Goal: Entertainment & Leisure: Consume media (video, audio)

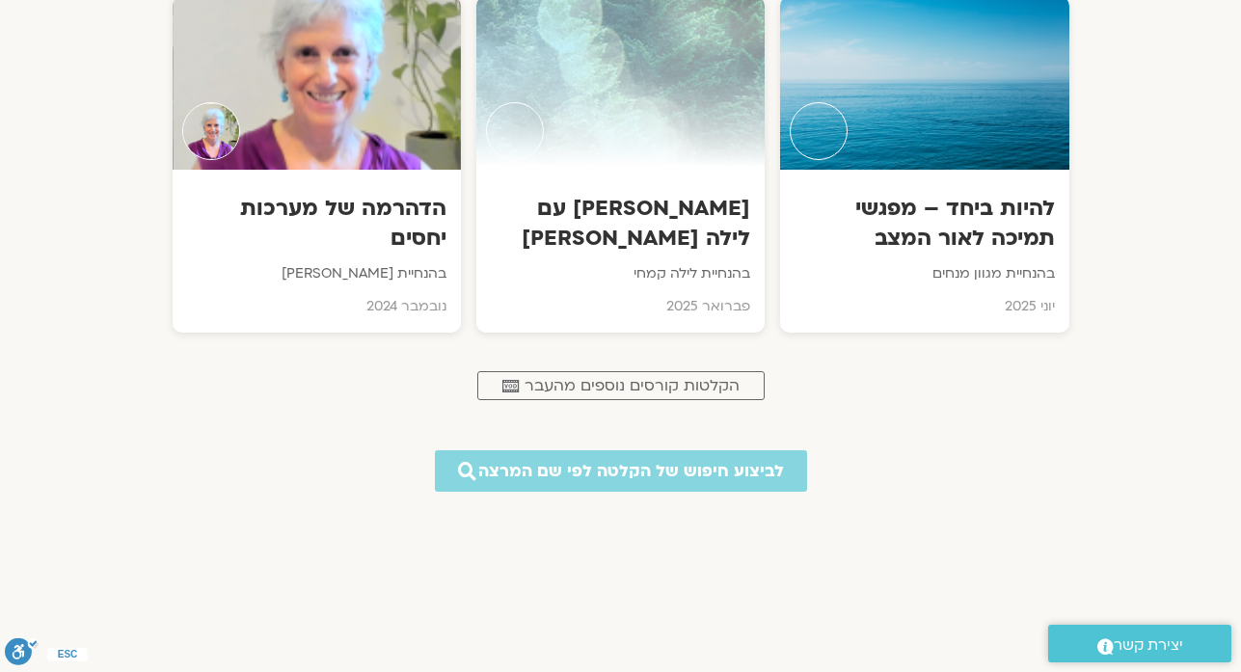
scroll to position [967, 0]
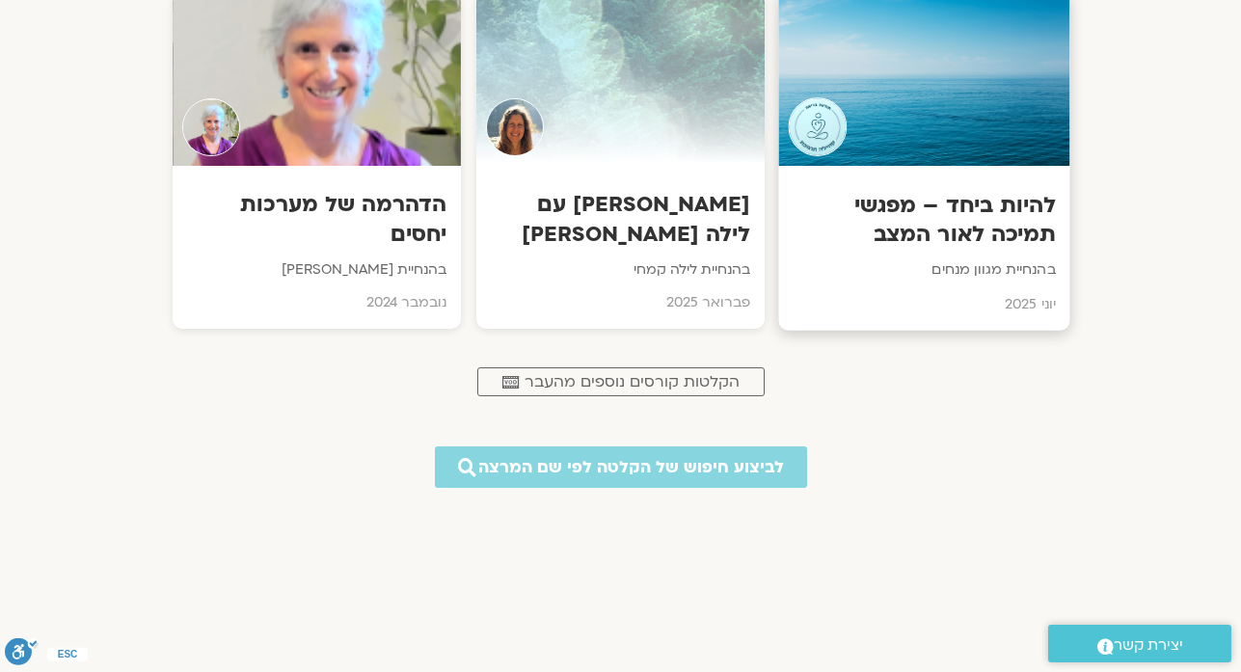
click at [964, 71] on div at bounding box center [924, 79] width 291 height 176
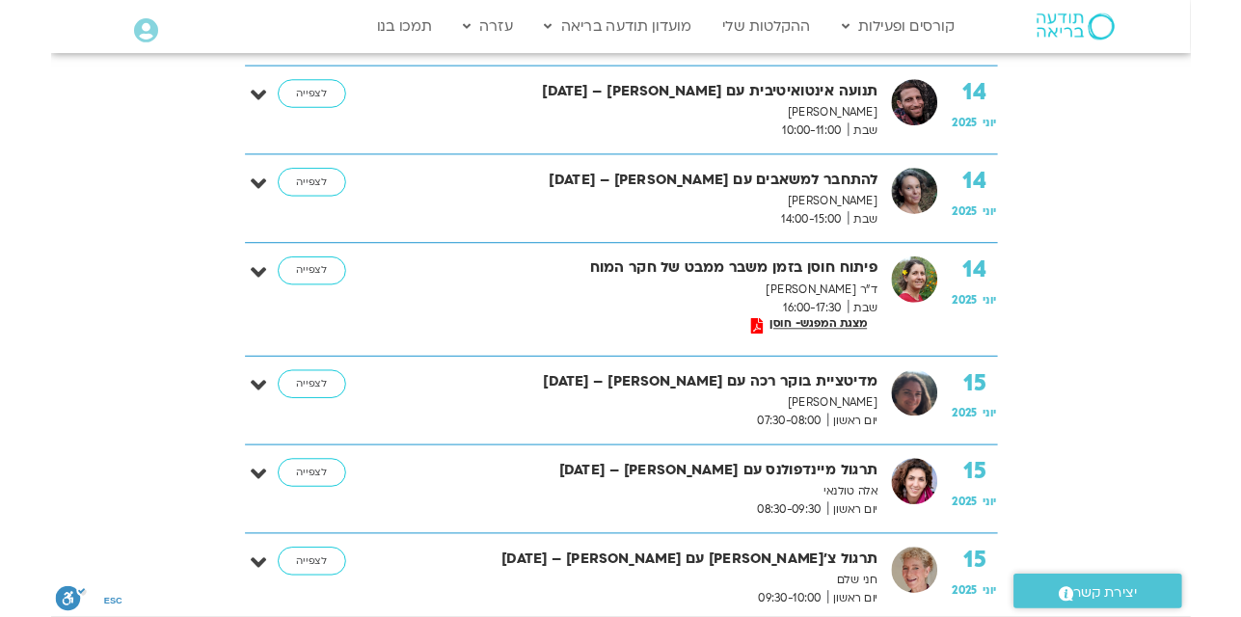
scroll to position [656, 0]
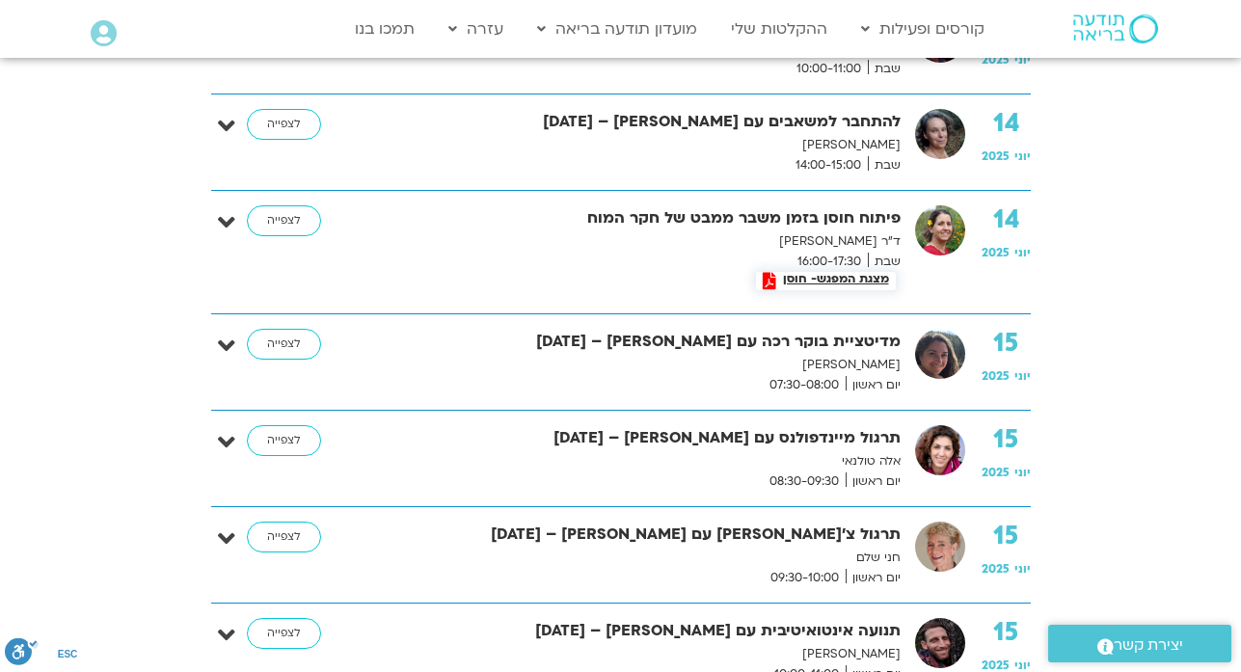
click at [839, 280] on span "מצגת המפגש- חוסן" at bounding box center [837, 279] width 120 height 14
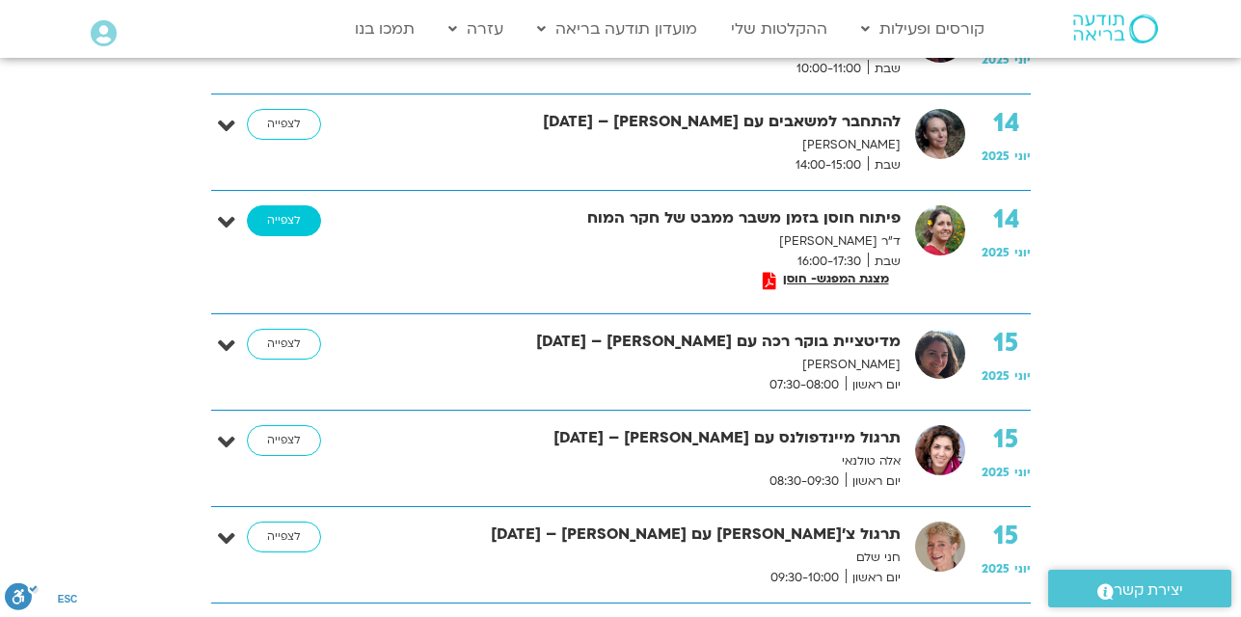
click at [287, 230] on link "לצפייה" at bounding box center [284, 220] width 74 height 31
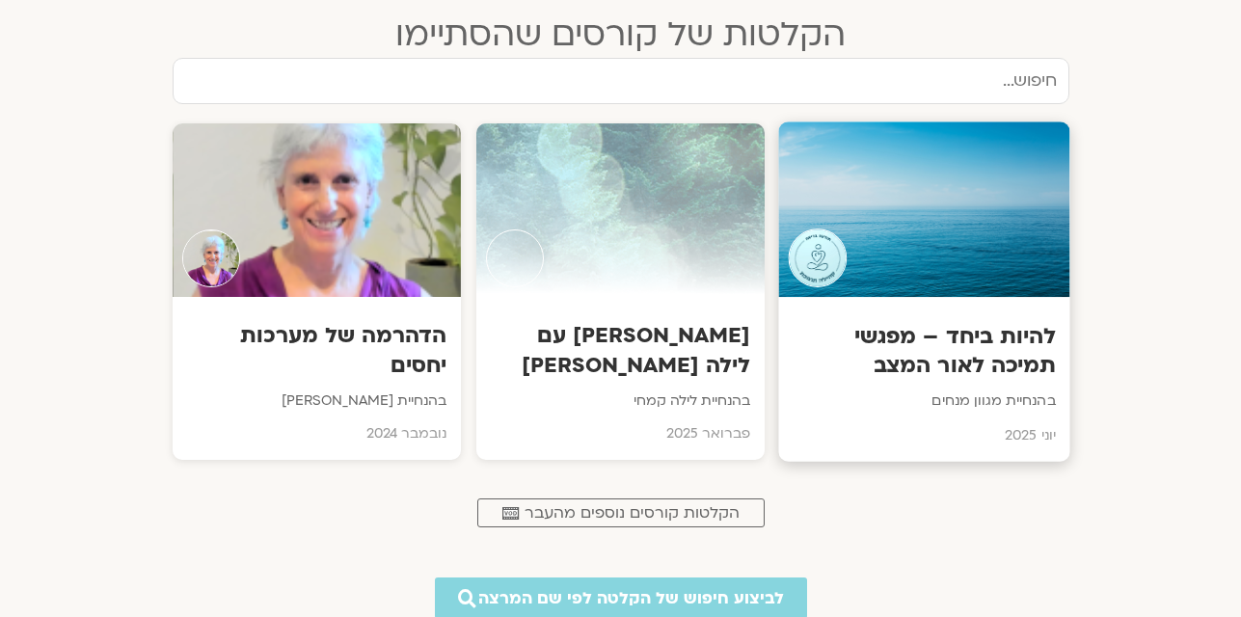
scroll to position [836, 0]
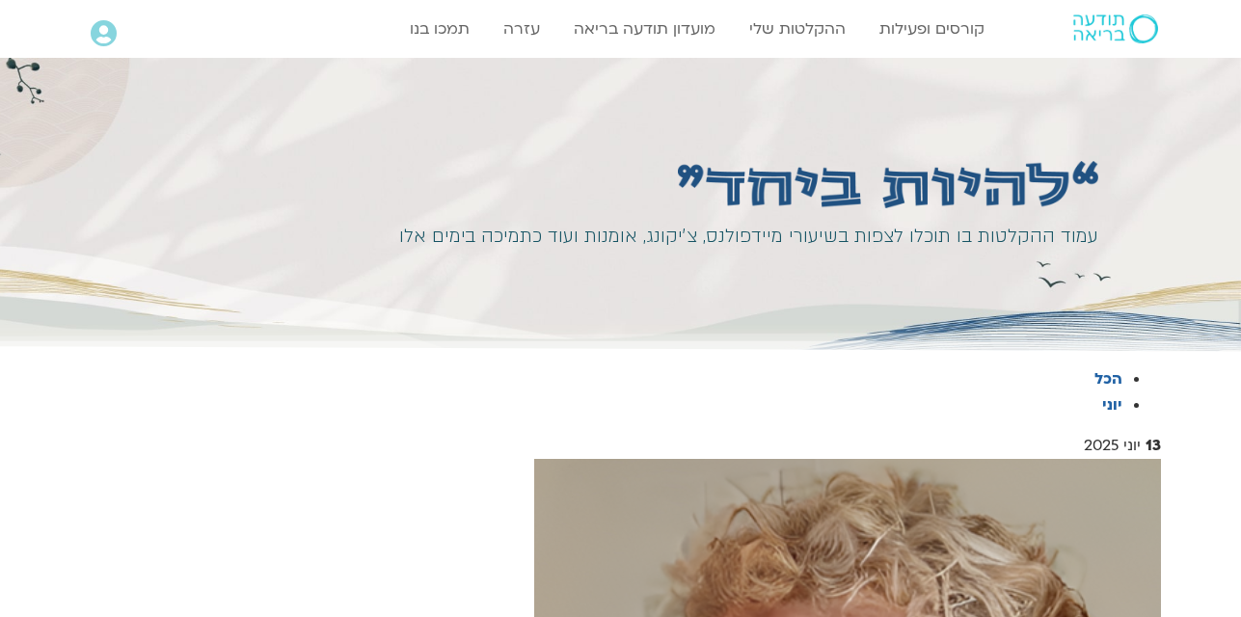
drag, startPoint x: 0, startPoint y: 0, endPoint x: 933, endPoint y: 249, distance: 965.4
click at [933, 249] on div "עמוד ההקלטות בו תוכלו לצפות בשיעורי מיידפולנס, צ׳יקונג, אומנות ועוד כתמיכה בימי…" at bounding box center [740, 237] width 717 height 32
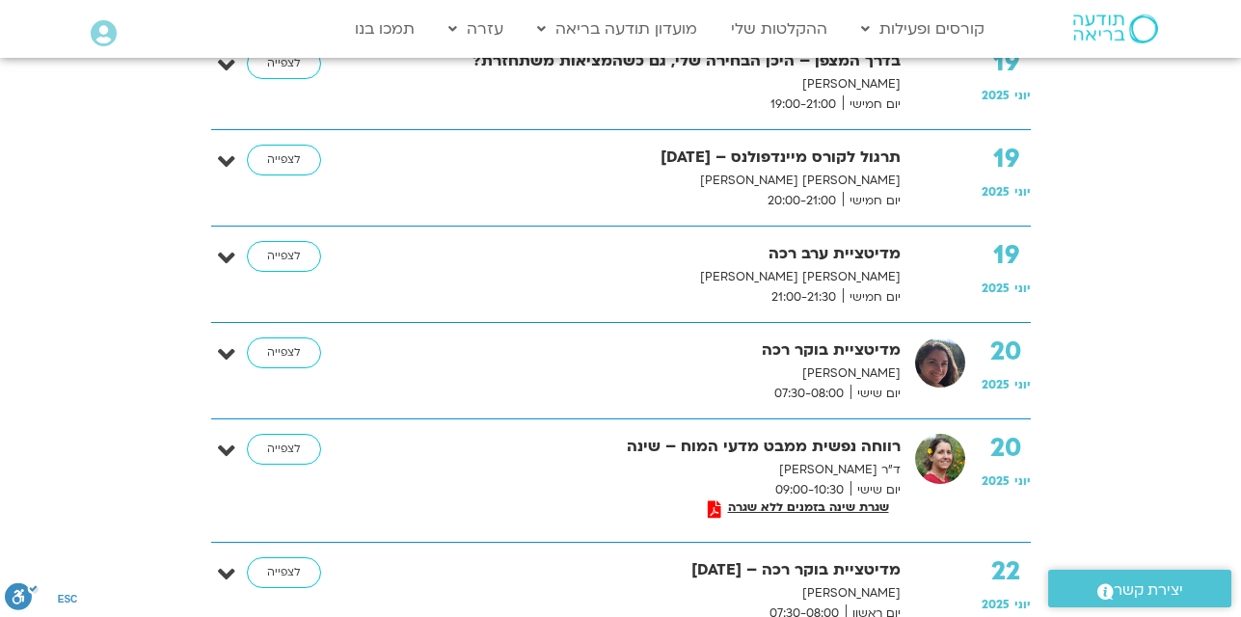
scroll to position [4432, 0]
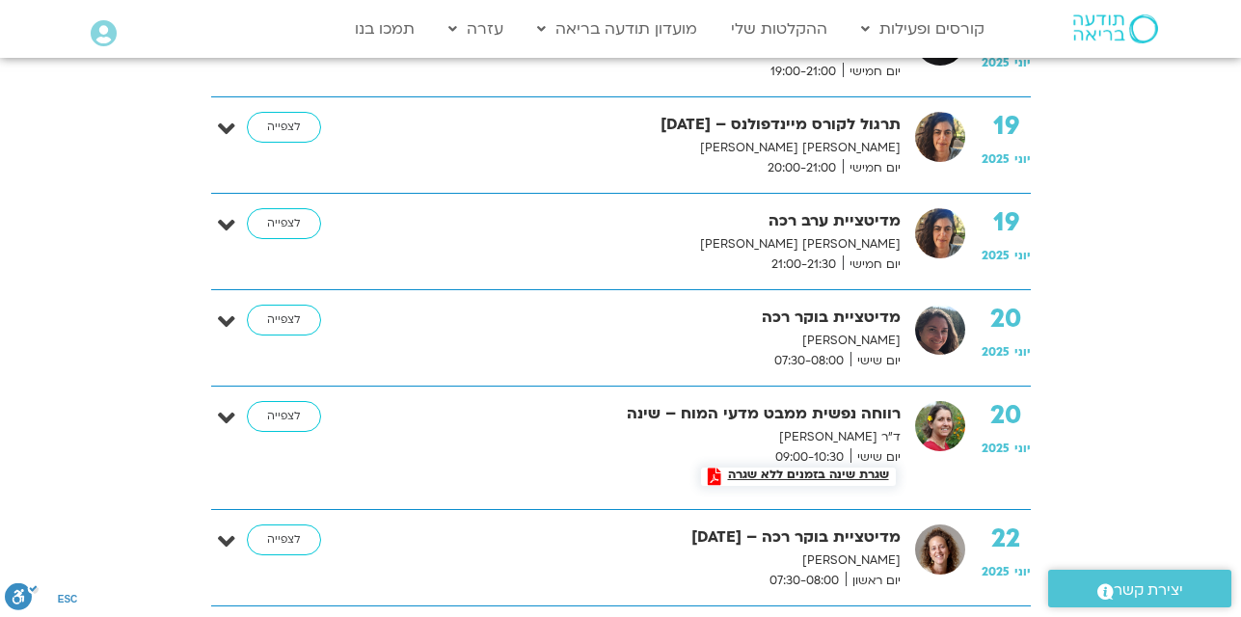
click at [762, 468] on span "שגרת שינה בזמנים ללא שגרה" at bounding box center [809, 475] width 175 height 14
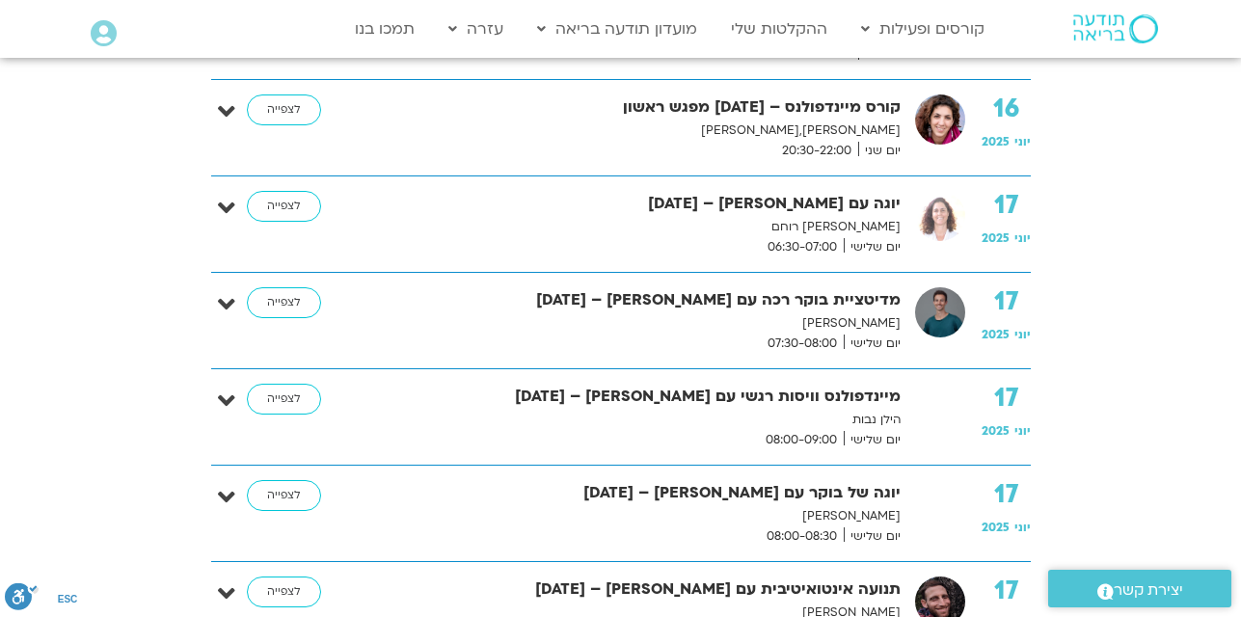
scroll to position [2503, 0]
